Goal: Task Accomplishment & Management: Complete application form

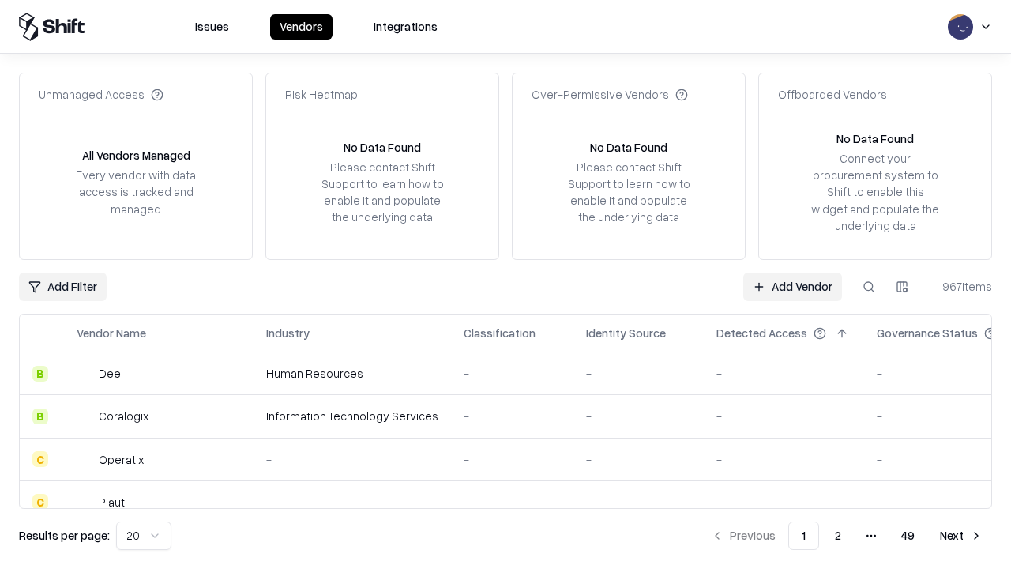
click at [792, 286] on link "Add Vendor" at bounding box center [792, 287] width 99 height 28
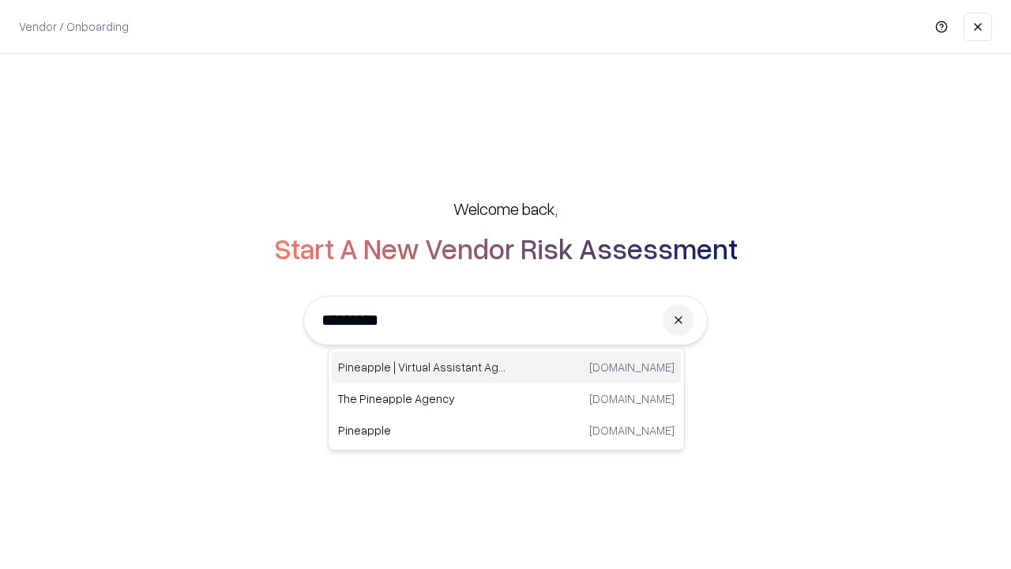
click at [506, 367] on div "Pineapple | Virtual Assistant Agency [DOMAIN_NAME]" at bounding box center [506, 368] width 349 height 32
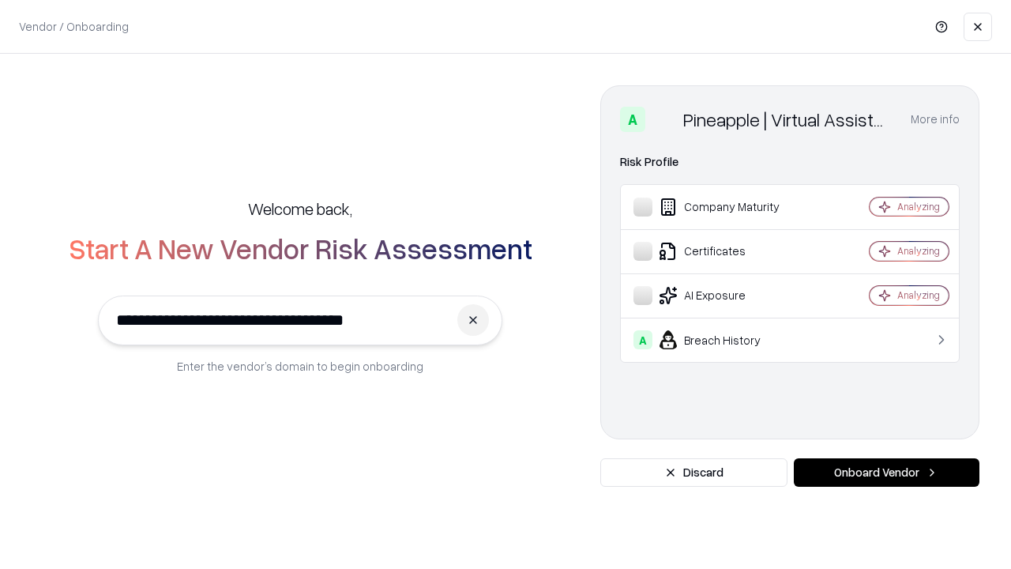
type input "**********"
click at [886, 472] on button "Onboard Vendor" at bounding box center [887, 472] width 186 height 28
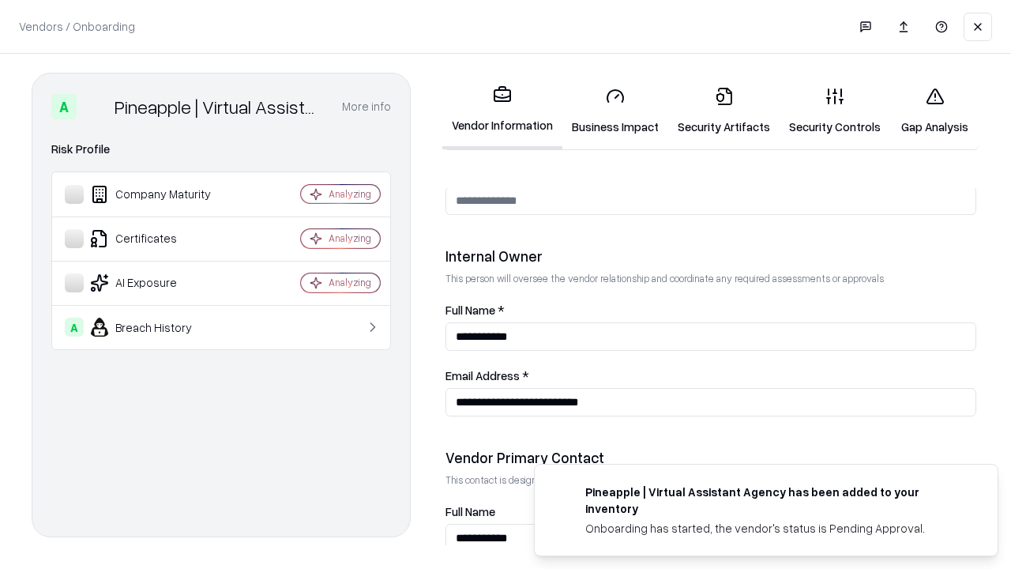
scroll to position [818, 0]
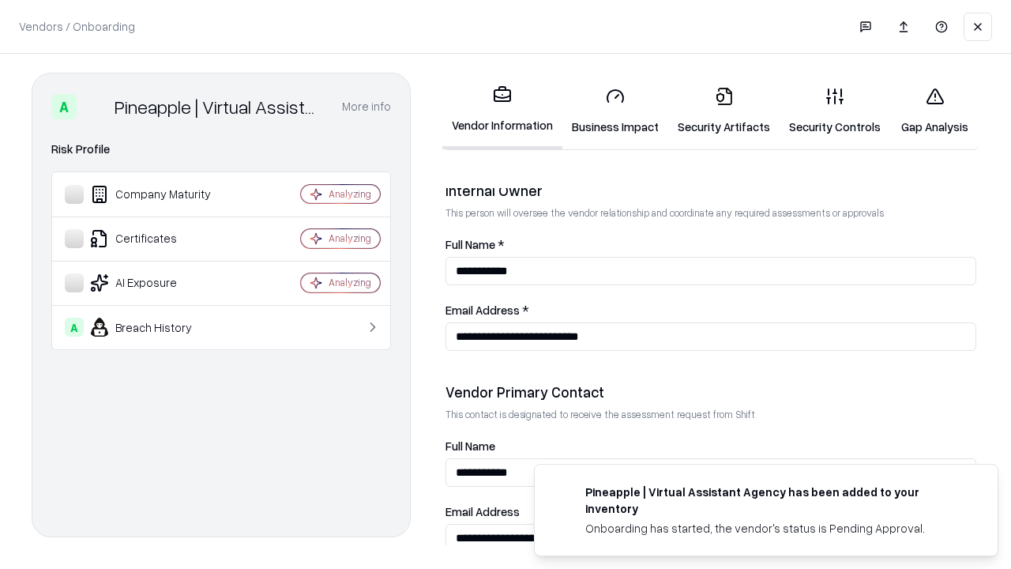
click at [615, 111] on link "Business Impact" at bounding box center [615, 110] width 106 height 73
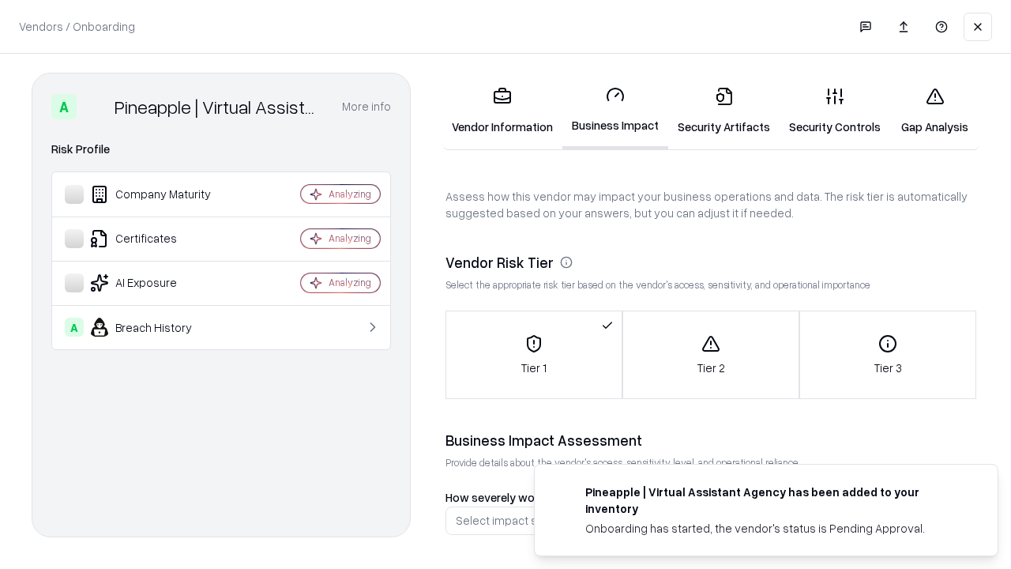
click at [935, 111] on link "Gap Analysis" at bounding box center [934, 110] width 89 height 73
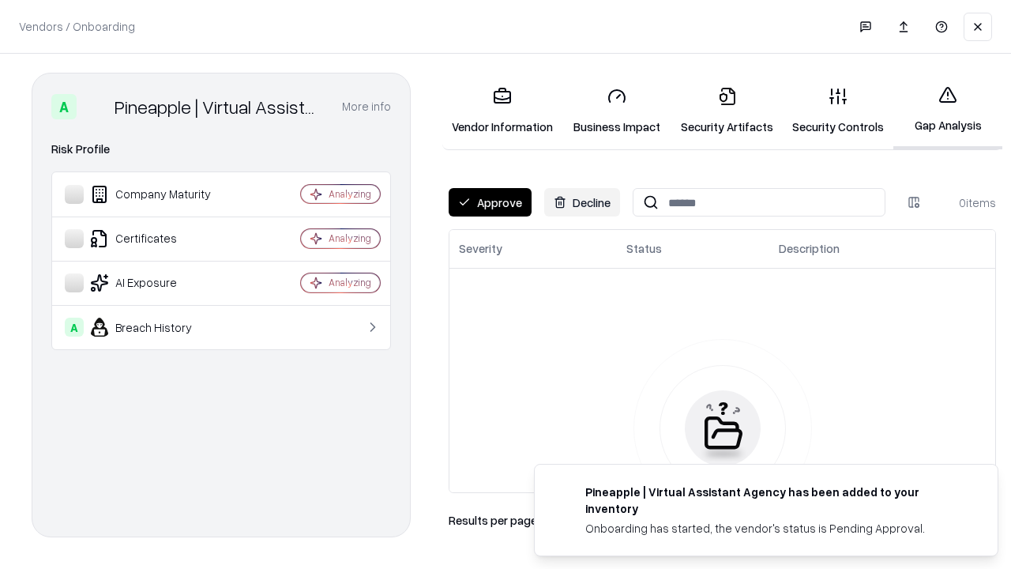
click at [490, 202] on button "Approve" at bounding box center [490, 202] width 83 height 28
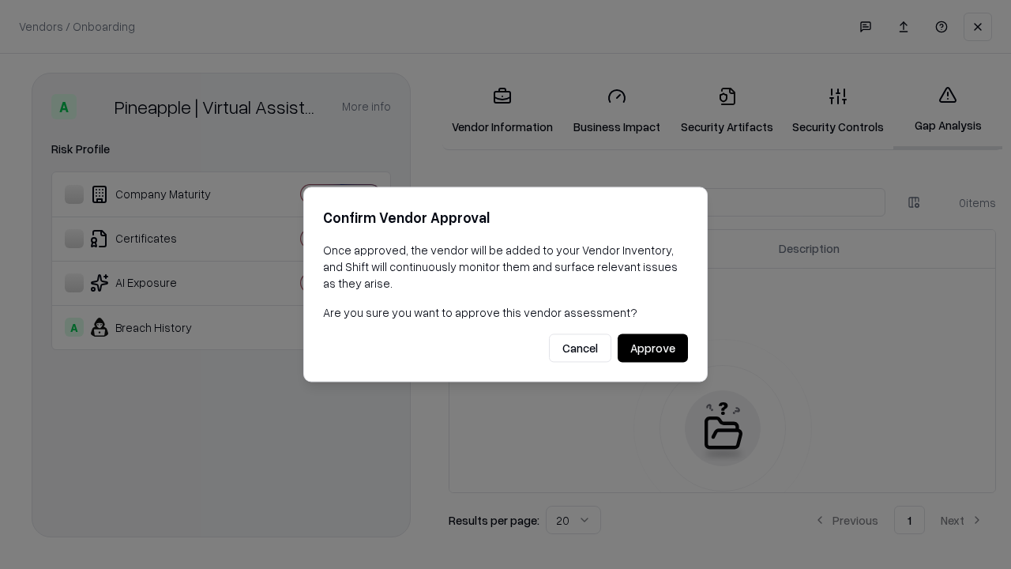
click at [653, 348] on button "Approve" at bounding box center [653, 348] width 70 height 28
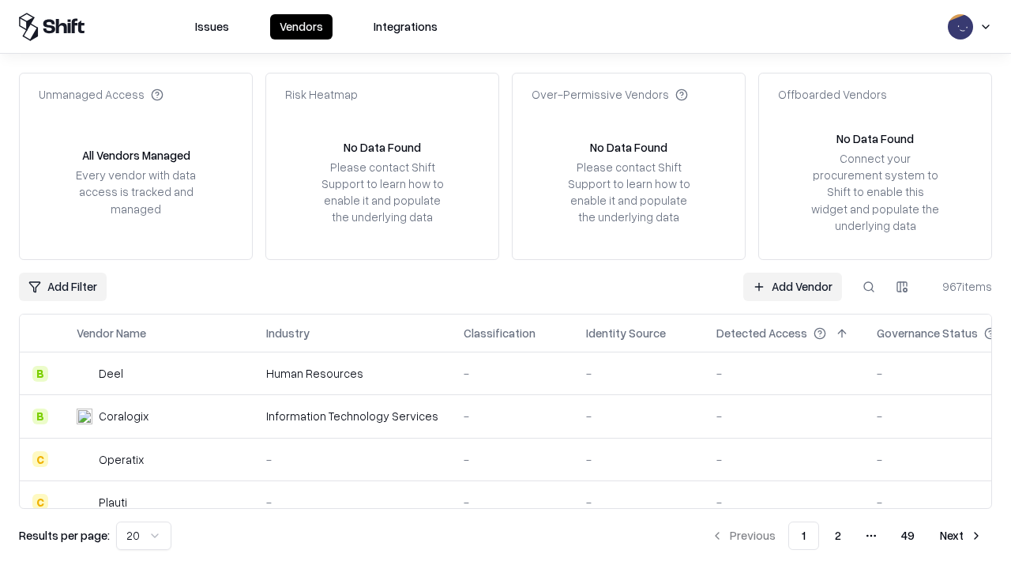
type input "**********"
click at [792, 286] on link "Add Vendor" at bounding box center [792, 287] width 99 height 28
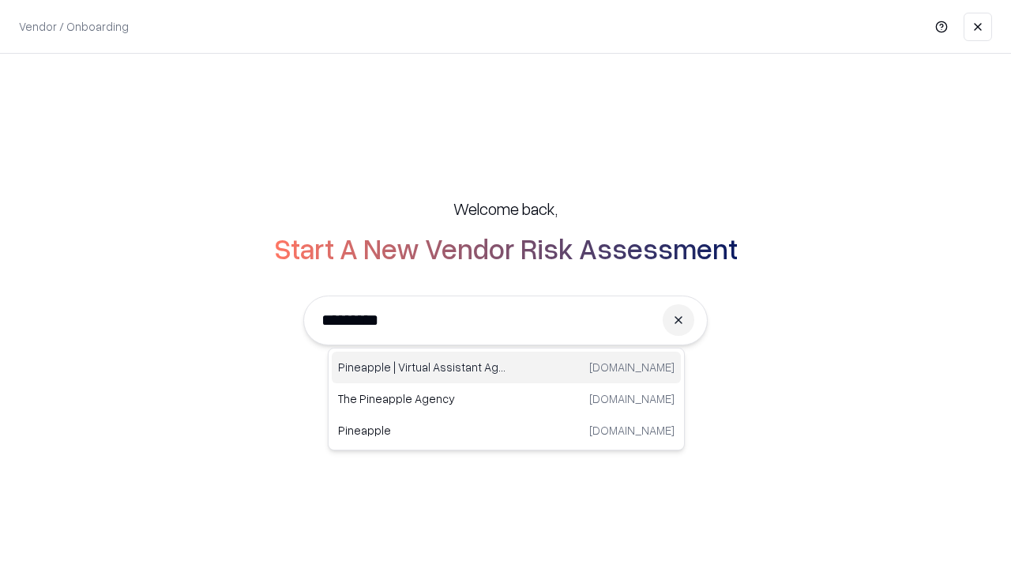
click at [506, 367] on div "Pineapple | Virtual Assistant Agency [DOMAIN_NAME]" at bounding box center [506, 368] width 349 height 32
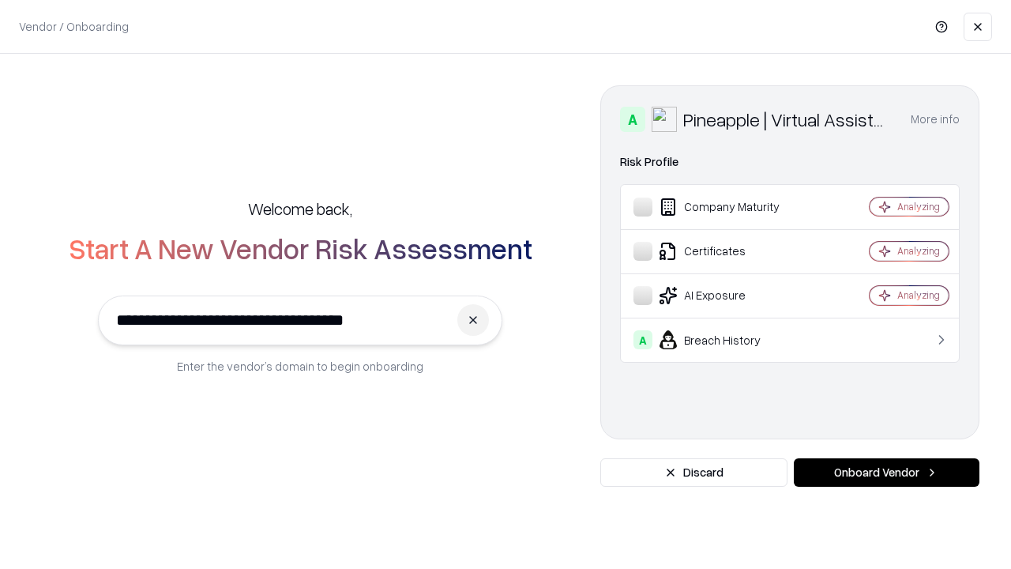
type input "**********"
click at [886, 472] on button "Onboard Vendor" at bounding box center [887, 472] width 186 height 28
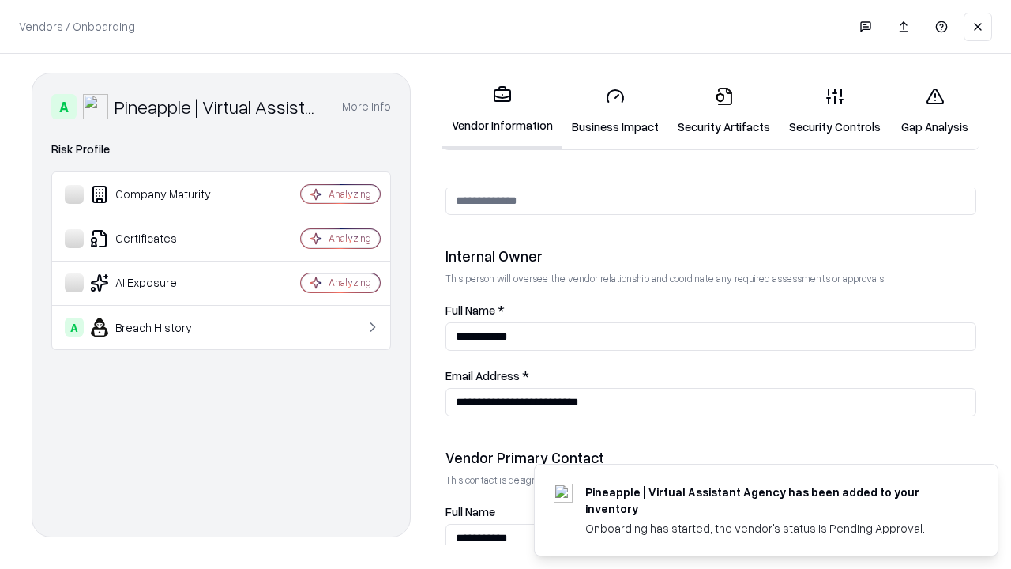
scroll to position [818, 0]
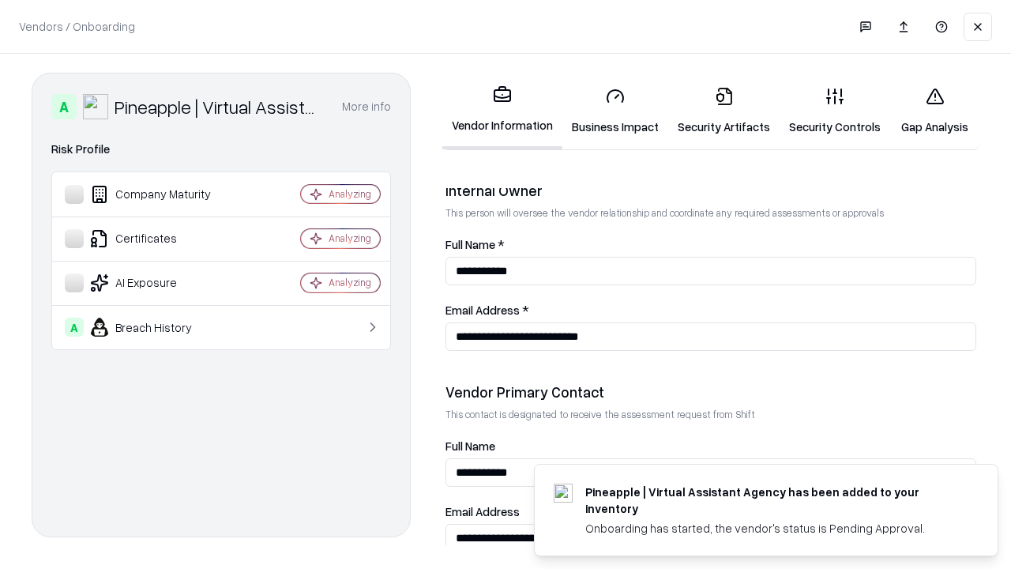
click at [935, 111] on link "Gap Analysis" at bounding box center [934, 110] width 89 height 73
